Goal: Information Seeking & Learning: Learn about a topic

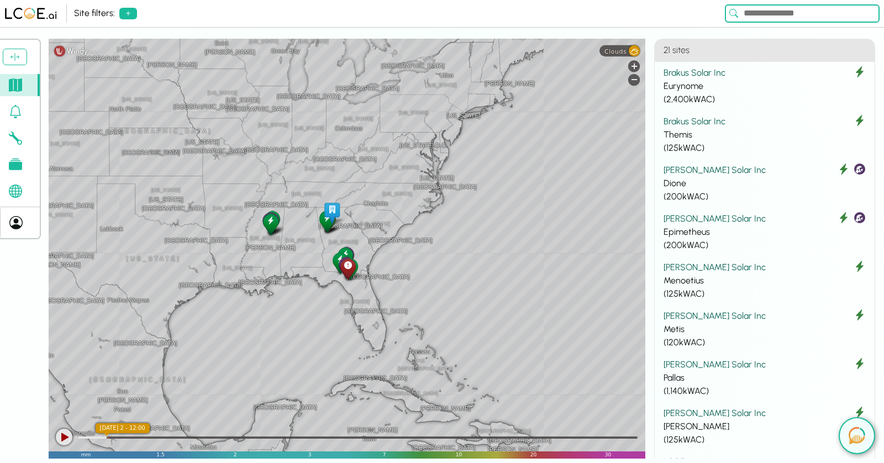
drag, startPoint x: 586, startPoint y: 198, endPoint x: 357, endPoint y: 182, distance: 229.9
click at [357, 182] on div "[GEOGRAPHIC_DATA] [GEOGRAPHIC_DATA] [GEOGRAPHIC_DATA] [US_STATE] [US_STATE] [GE…" at bounding box center [347, 249] width 597 height 420
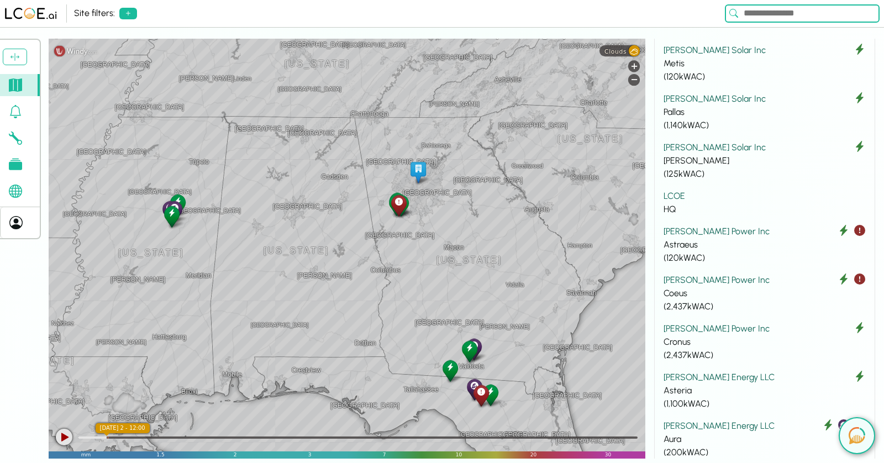
scroll to position [307, 0]
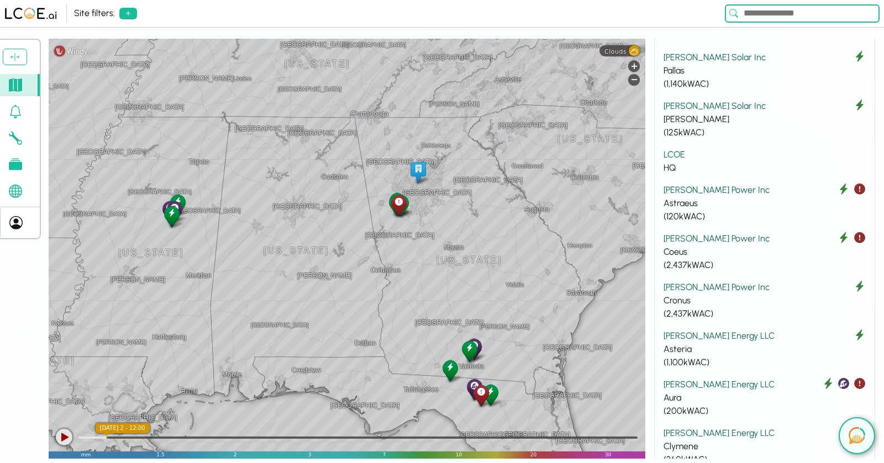
click at [67, 437] on div at bounding box center [64, 437] width 17 height 17
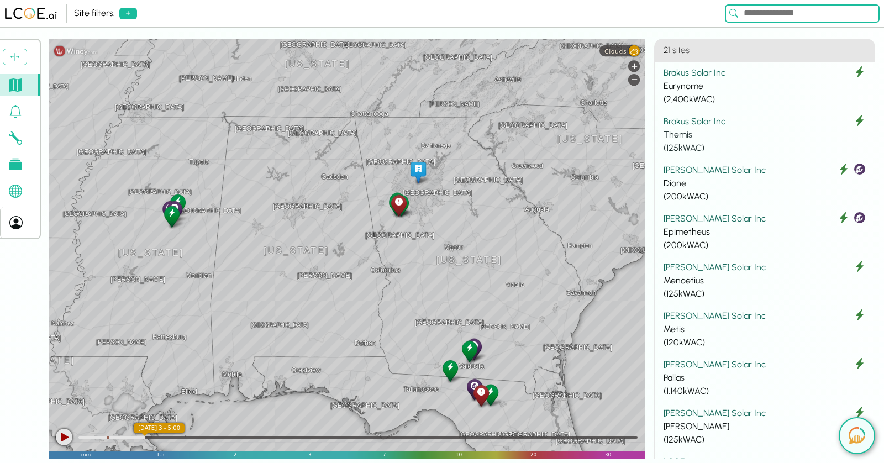
click at [739, 123] on div "Brakus Solar Inc" at bounding box center [765, 121] width 202 height 13
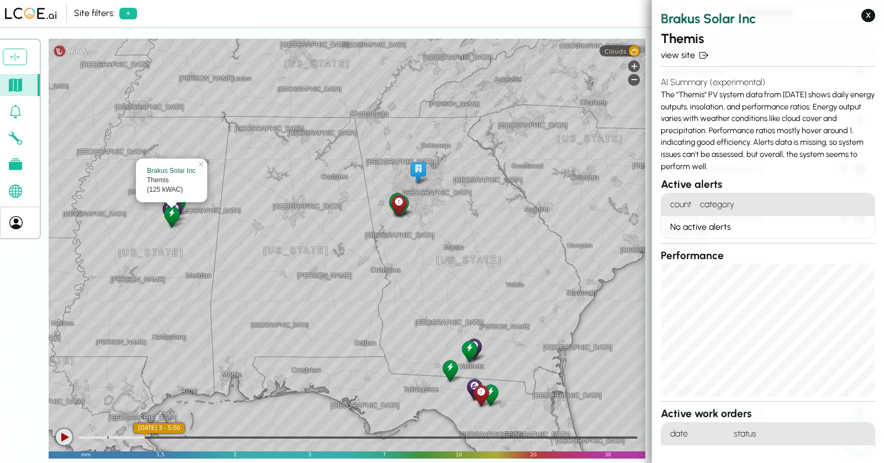
drag, startPoint x: 661, startPoint y: 96, endPoint x: 766, endPoint y: 166, distance: 126.3
click at [766, 166] on div "AI Summary (experimental) The "Themis" PV system data from [DATE] shows daily e…" at bounding box center [768, 124] width 214 height 106
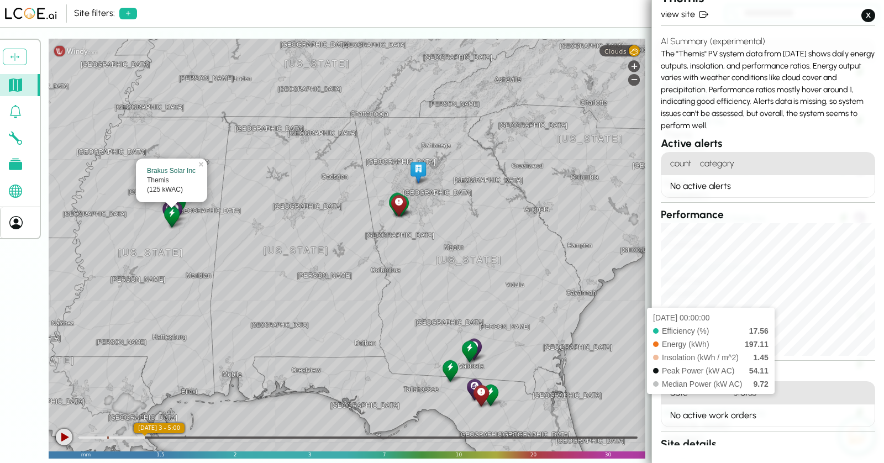
scroll to position [17, 0]
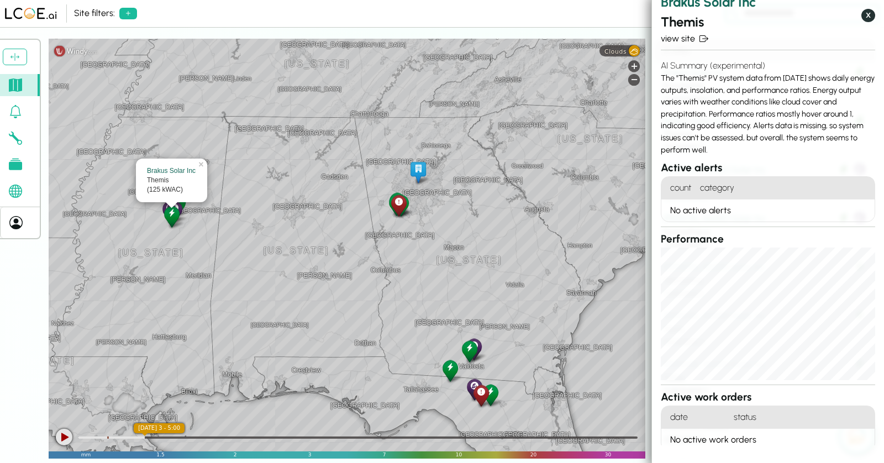
click at [868, 14] on button "X" at bounding box center [869, 15] width 14 height 13
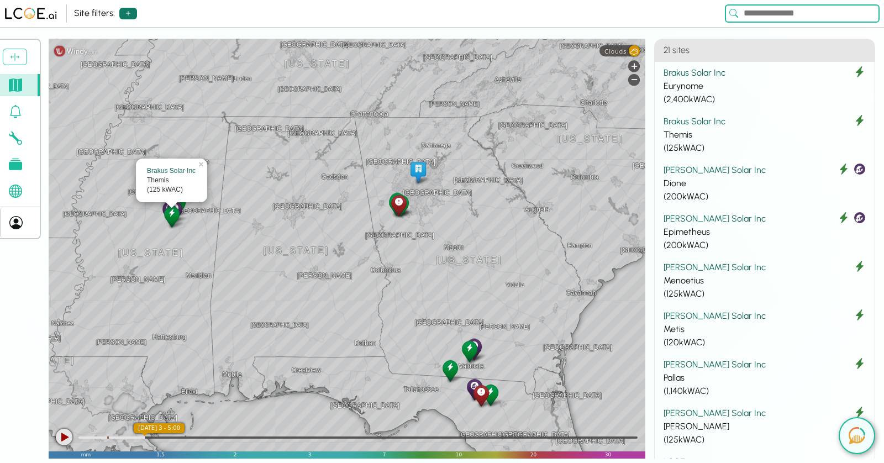
click at [124, 15] on icon at bounding box center [128, 13] width 9 height 9
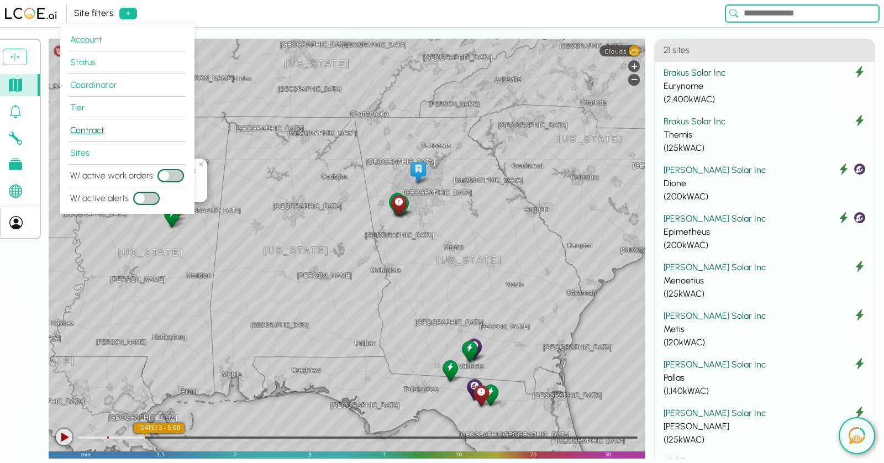
click at [96, 129] on button "Contract" at bounding box center [127, 130] width 117 height 23
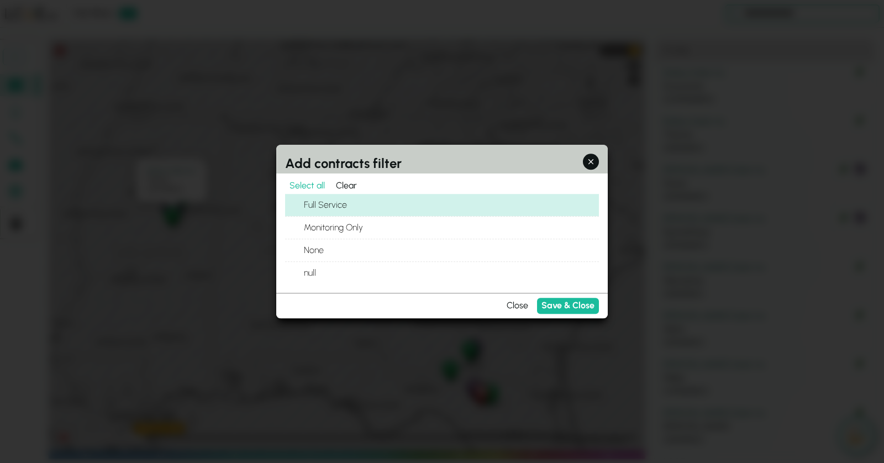
click at [333, 201] on label "Full Service" at bounding box center [451, 205] width 296 height 22
click at [298, 201] on button "Full Service" at bounding box center [291, 204] width 13 height 13
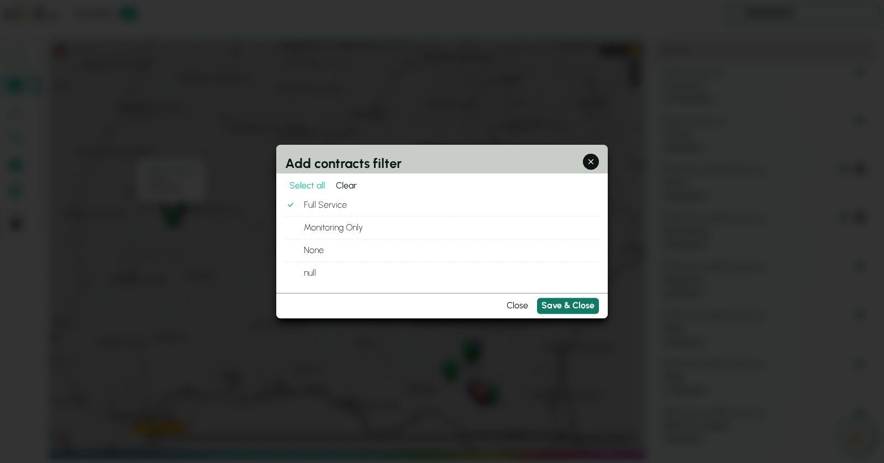
click at [573, 304] on button "Save & Close" at bounding box center [568, 306] width 62 height 16
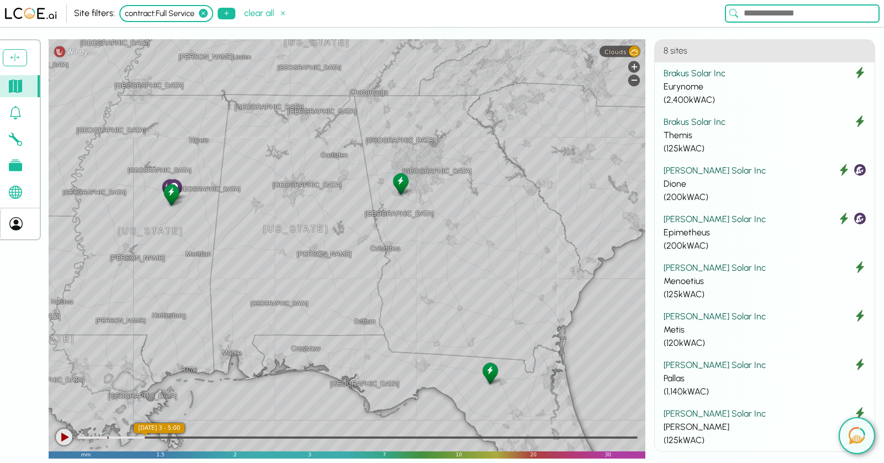
drag, startPoint x: 512, startPoint y: 255, endPoint x: 253, endPoint y: 251, distance: 259.8
click at [253, 251] on div "[GEOGRAPHIC_DATA] [GEOGRAPHIC_DATA] [GEOGRAPHIC_DATA] [GEOGRAPHIC_DATA] [GEOGRA…" at bounding box center [347, 248] width 597 height 419
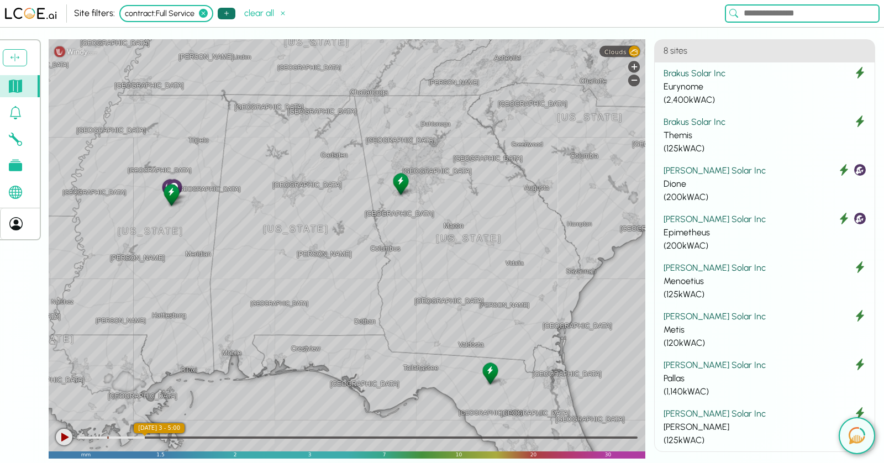
click at [228, 18] on button at bounding box center [227, 14] width 18 height 12
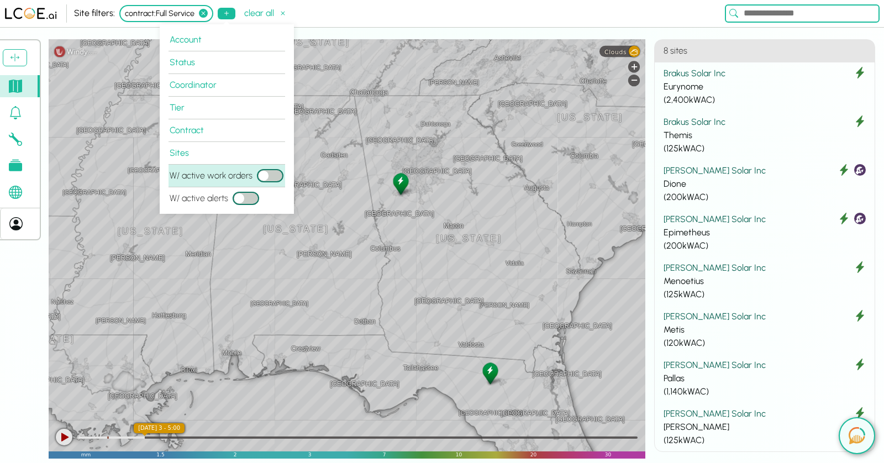
click at [265, 177] on span "button" at bounding box center [264, 176] width 10 height 10
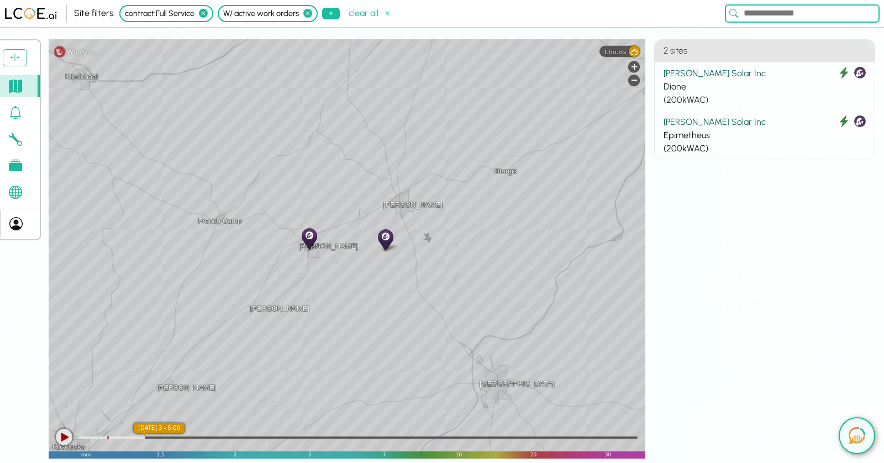
click at [728, 91] on div "Dione" at bounding box center [765, 86] width 202 height 13
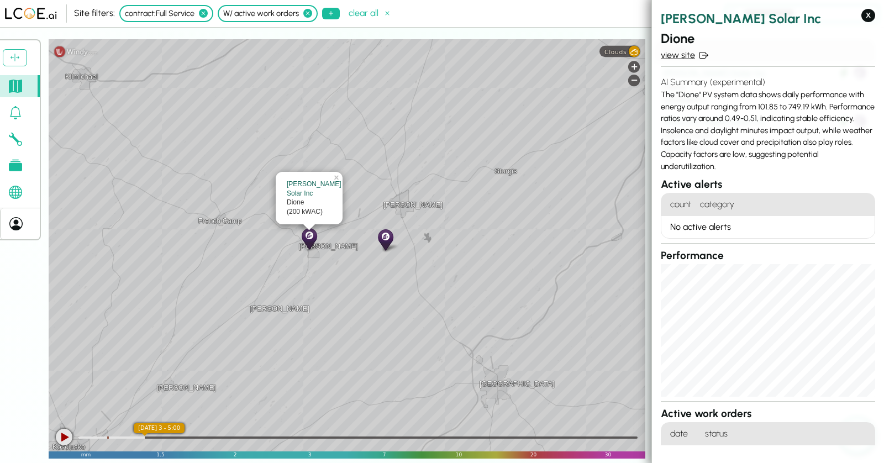
click at [686, 57] on link "view site" at bounding box center [768, 55] width 214 height 13
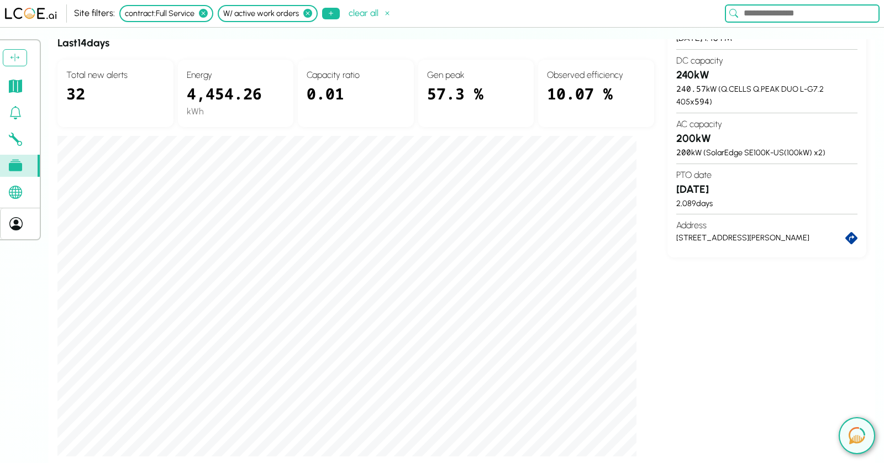
scroll to position [182, 0]
click at [7, 337] on div "Logout [PERSON_NAME] Solar Inc Dione Quick reports Daily production - last 30 d…" at bounding box center [442, 251] width 884 height 424
click at [34, 327] on div "Logout [PERSON_NAME] Solar Inc Dione Quick reports Daily production - last 30 d…" at bounding box center [442, 251] width 884 height 424
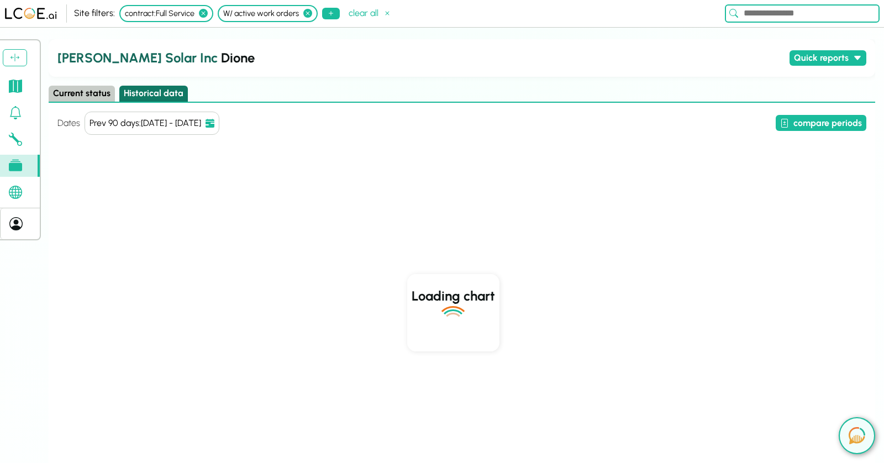
click at [152, 93] on button "Historical data" at bounding box center [153, 94] width 69 height 16
click at [835, 57] on button "Quick reports" at bounding box center [828, 58] width 77 height 16
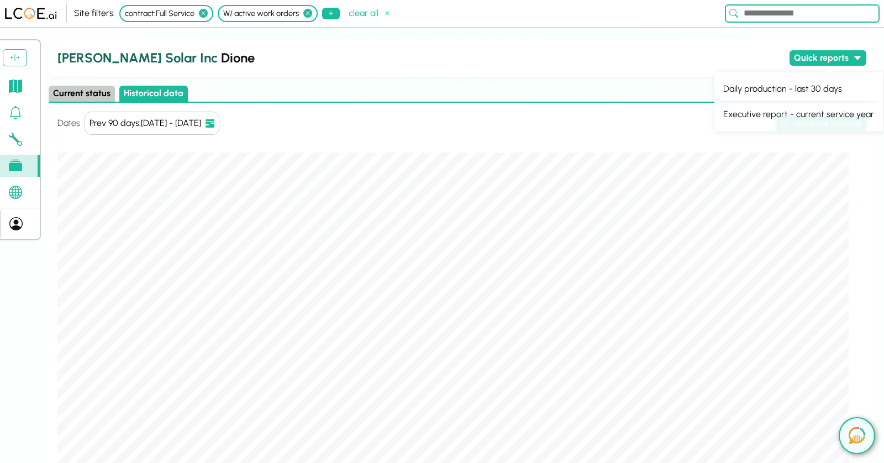
click at [669, 64] on h2 "[PERSON_NAME] Solar Inc Dione" at bounding box center [421, 58] width 728 height 20
click at [823, 123] on button "compare periods" at bounding box center [821, 123] width 91 height 16
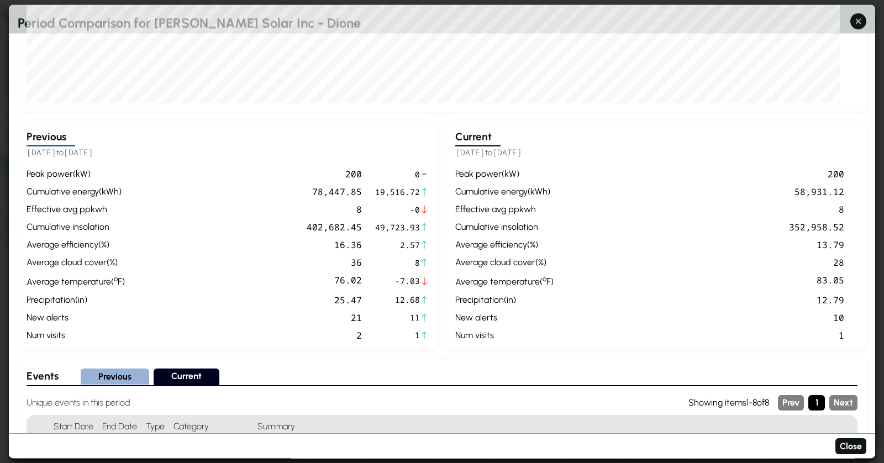
scroll to position [319, 0]
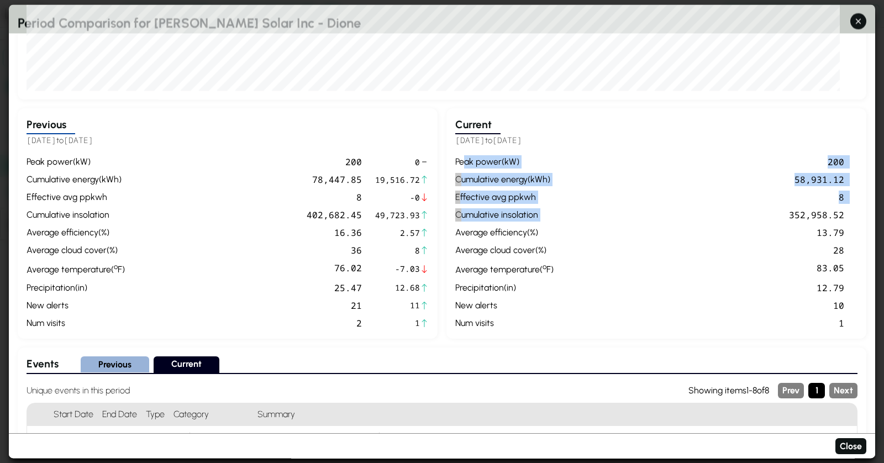
drag, startPoint x: 466, startPoint y: 161, endPoint x: 621, endPoint y: 208, distance: 161.7
click at [621, 208] on div "peak power ( kW ) 200 cumulative energy ( kWh ) 58,931.12 effective avg ppkwh 8…" at bounding box center [656, 243] width 402 height 174
click at [621, 209] on div "352,958.52" at bounding box center [701, 215] width 286 height 13
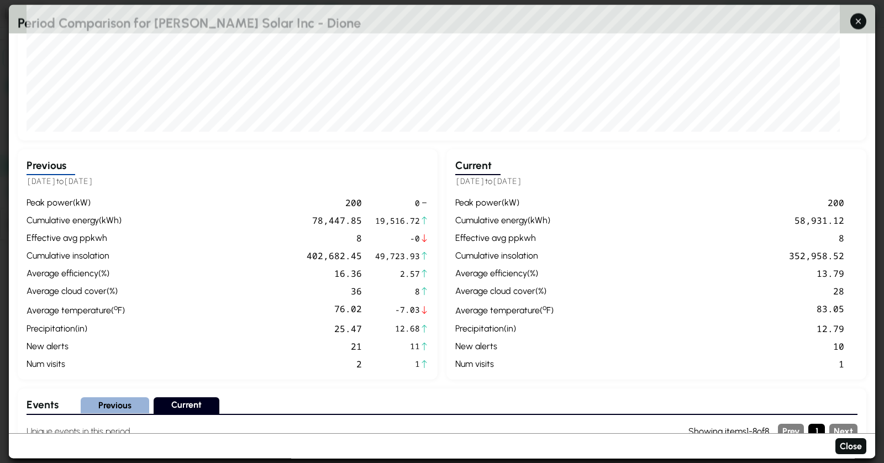
scroll to position [273, 0]
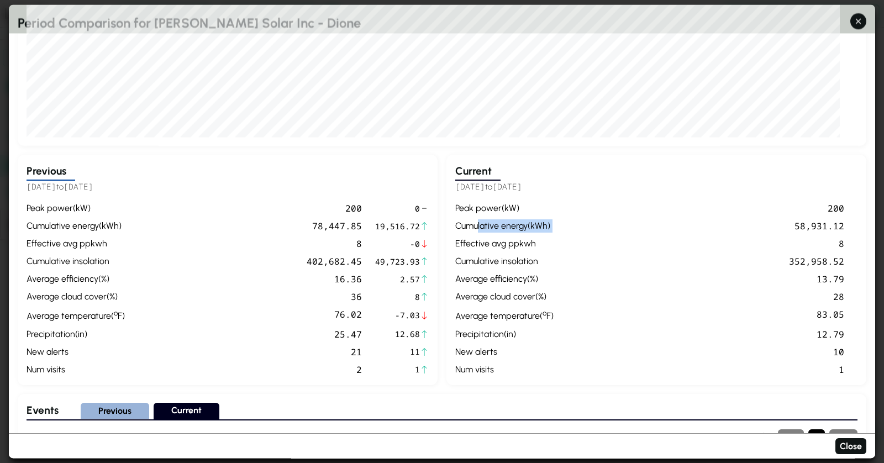
drag, startPoint x: 477, startPoint y: 227, endPoint x: 574, endPoint y: 228, distance: 96.2
click at [574, 228] on div "peak power ( kW ) 200 cumulative energy ( kWh ) 58,931.12 effective avg ppkwh 8…" at bounding box center [656, 289] width 402 height 174
click at [574, 228] on div "58,931.12" at bounding box center [701, 226] width 286 height 13
click at [540, 227] on div "cumulative energy ( kWh )" at bounding box center [504, 226] width 98 height 13
click at [515, 246] on div "effective avg ppkwh" at bounding box center [504, 244] width 98 height 13
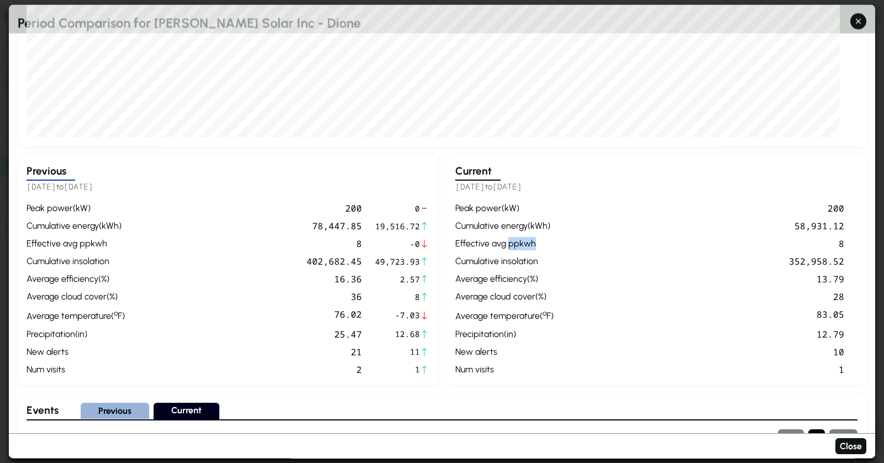
click at [515, 246] on div "effective avg ppkwh" at bounding box center [504, 244] width 98 height 13
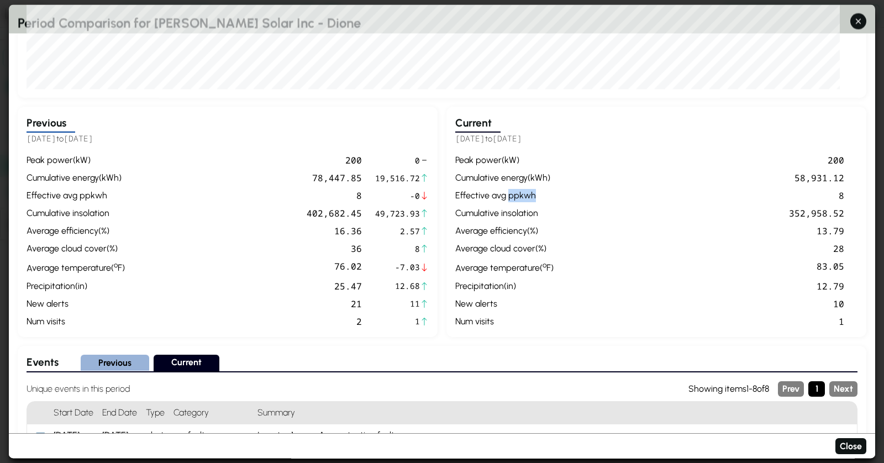
scroll to position [325, 0]
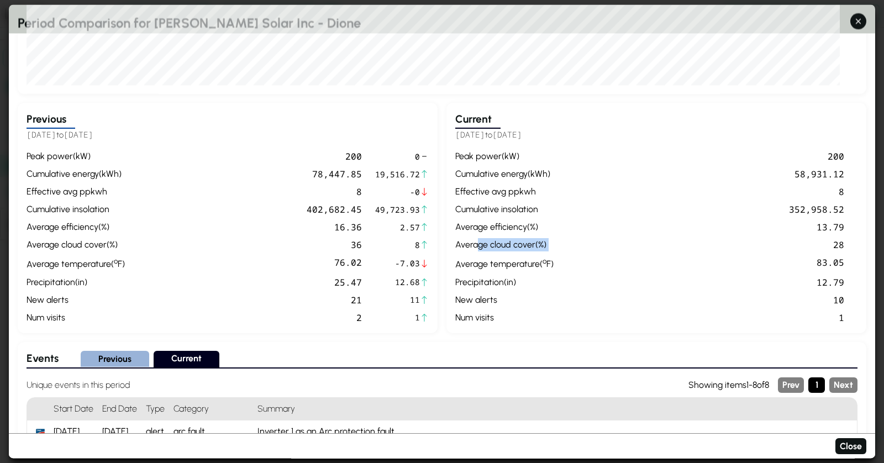
drag, startPoint x: 475, startPoint y: 239, endPoint x: 720, endPoint y: 242, distance: 244.8
click at [720, 242] on div "peak power ( kW ) 200 cumulative energy ( kWh ) 58,931.12 effective avg ppkwh 8…" at bounding box center [656, 237] width 402 height 174
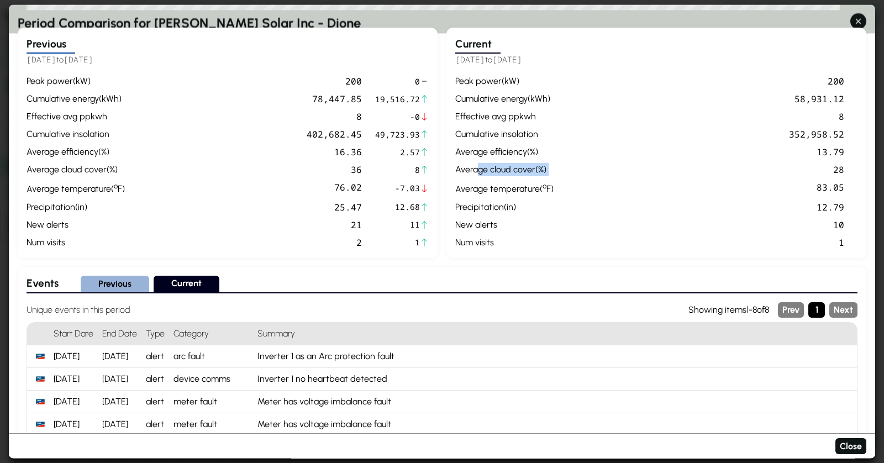
scroll to position [552, 0]
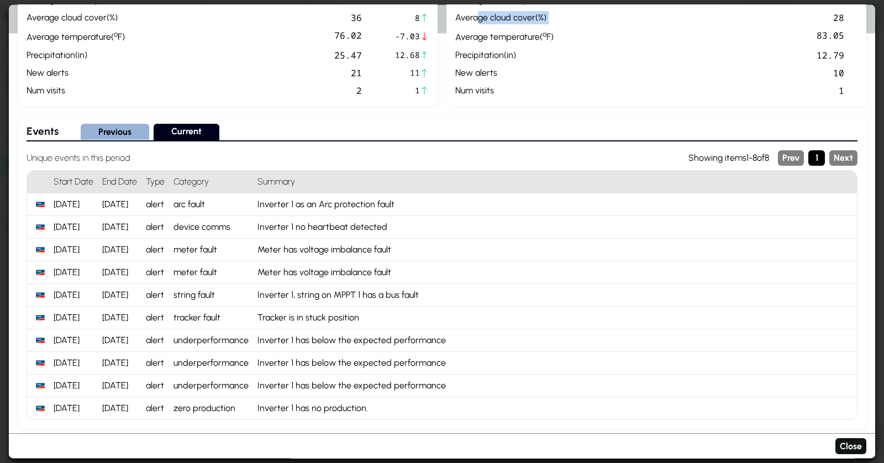
click at [818, 159] on button "1" at bounding box center [817, 158] width 17 height 16
click at [117, 134] on button "Previous" at bounding box center [115, 132] width 69 height 16
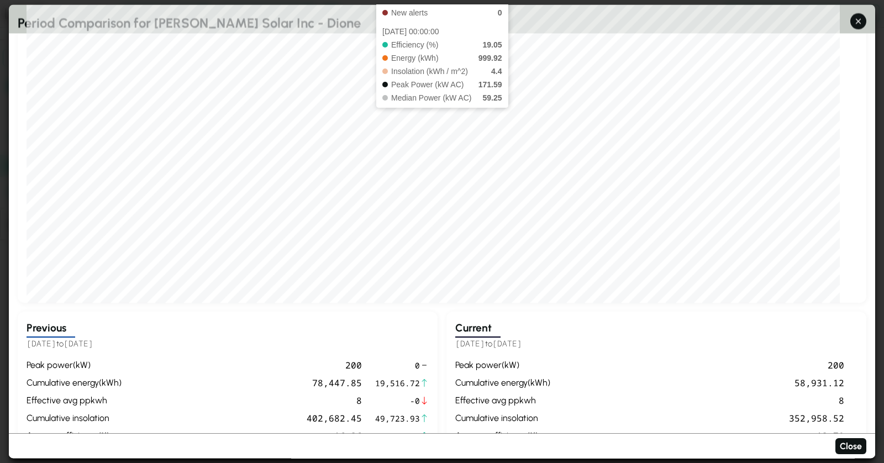
scroll to position [106, 0]
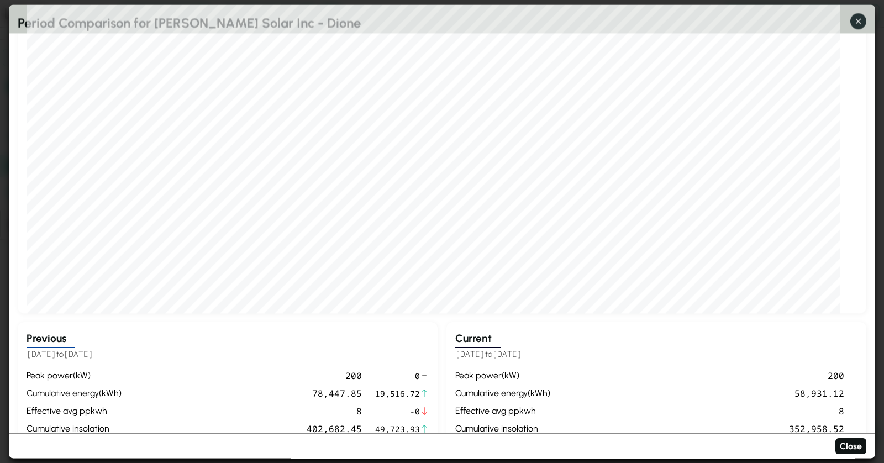
click at [858, 26] on icon "button" at bounding box center [859, 21] width 12 height 12
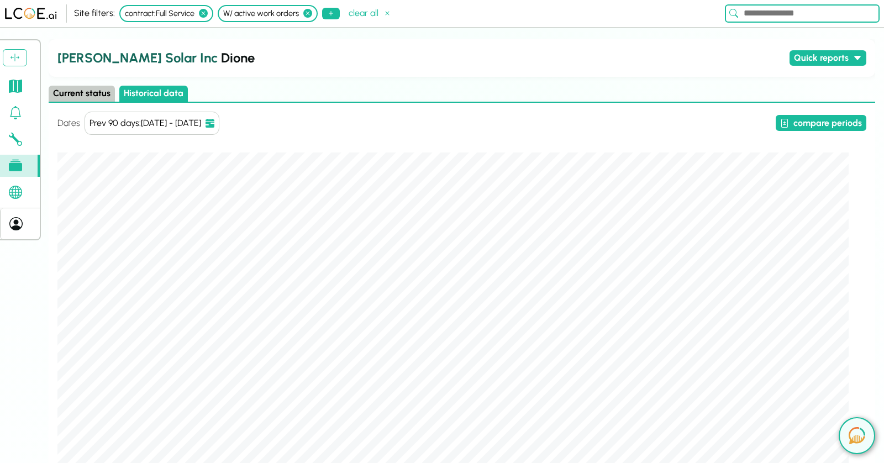
click at [18, 124] on section at bounding box center [20, 140] width 40 height 138
click at [18, 137] on icon at bounding box center [15, 139] width 13 height 13
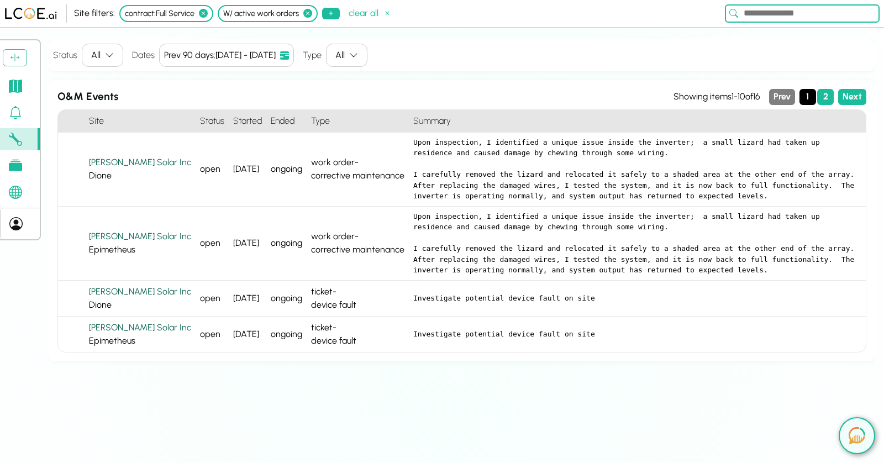
click at [9, 114] on icon at bounding box center [15, 112] width 13 height 13
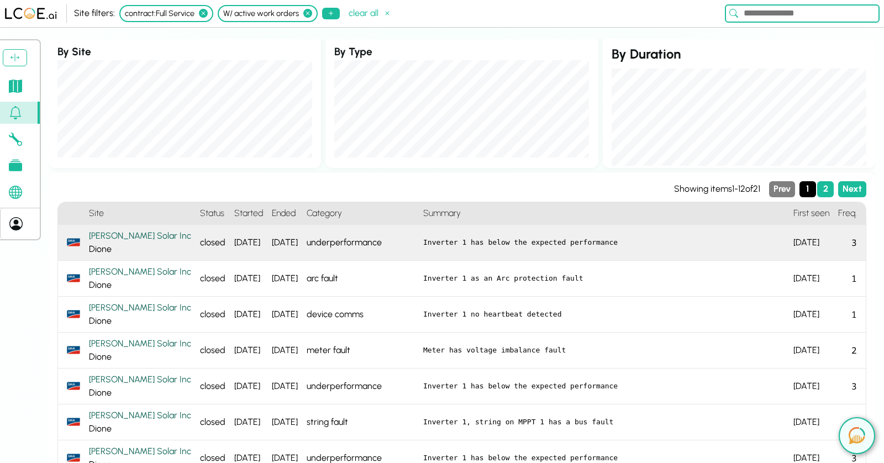
scroll to position [54, 0]
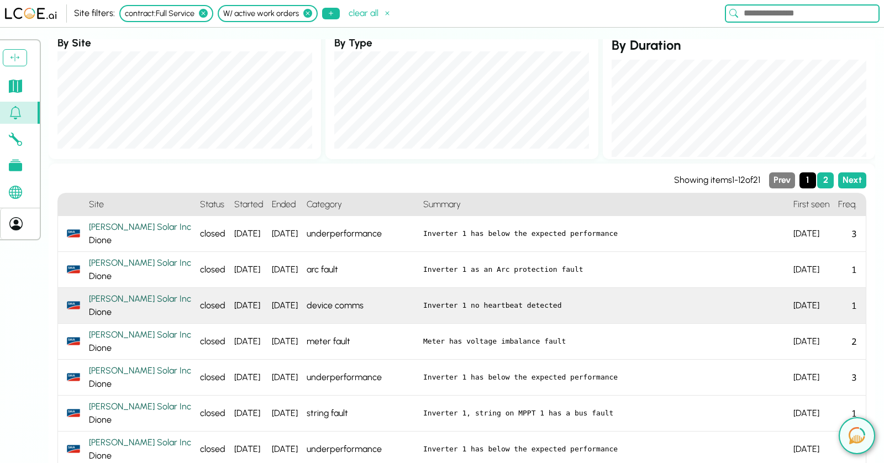
click at [335, 288] on div "device comms" at bounding box center [360, 306] width 117 height 36
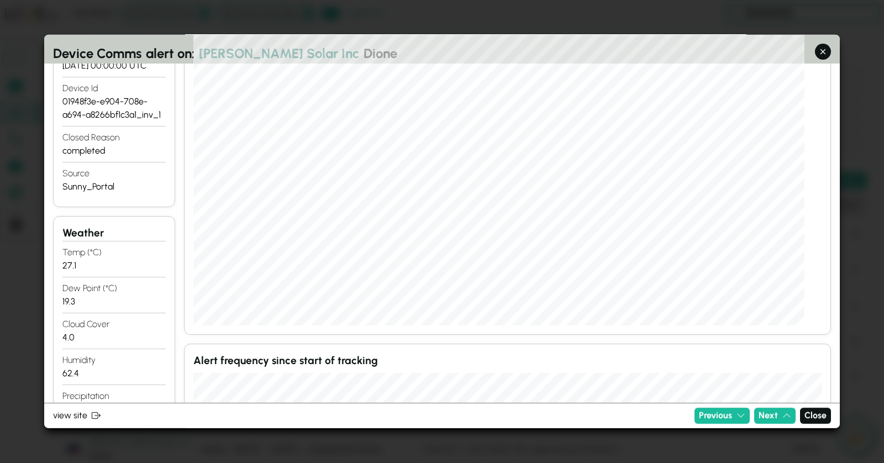
scroll to position [219, 0]
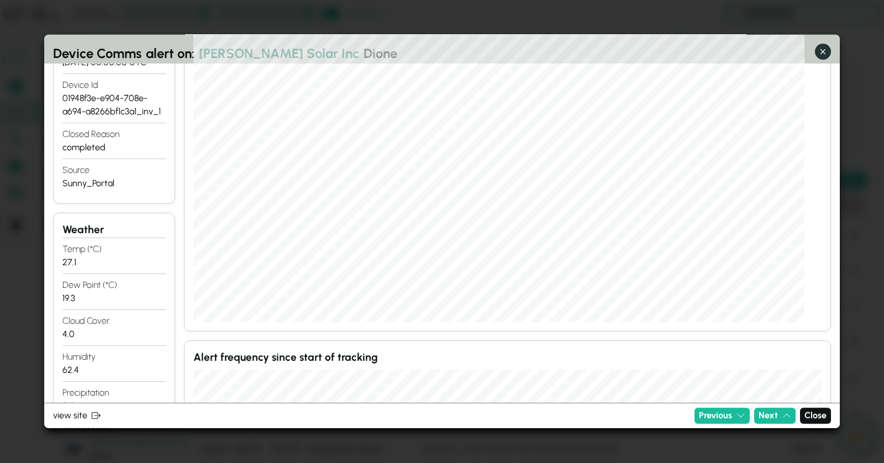
click at [821, 46] on icon "button" at bounding box center [823, 52] width 12 height 12
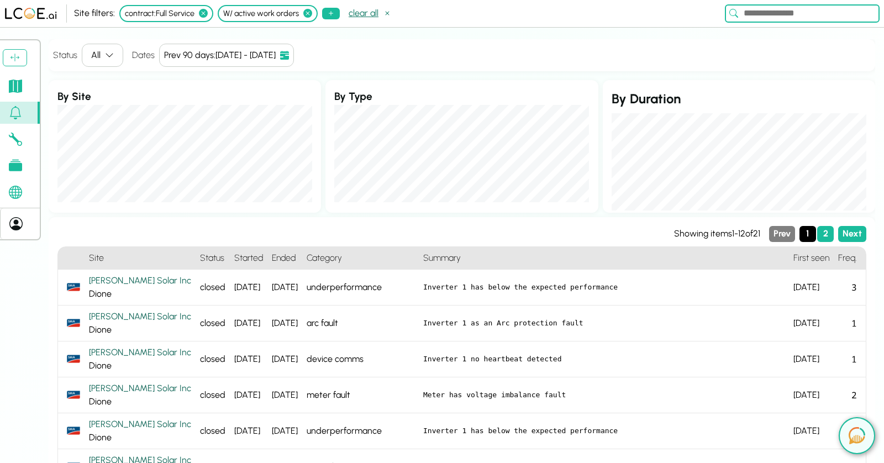
click at [363, 14] on button "clear all" at bounding box center [370, 14] width 52 height 16
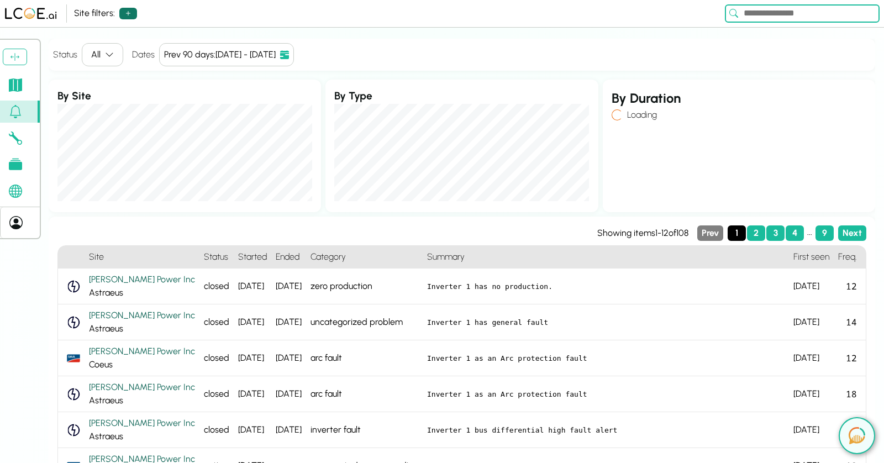
click at [127, 10] on icon at bounding box center [128, 13] width 9 height 9
